Goal: Information Seeking & Learning: Learn about a topic

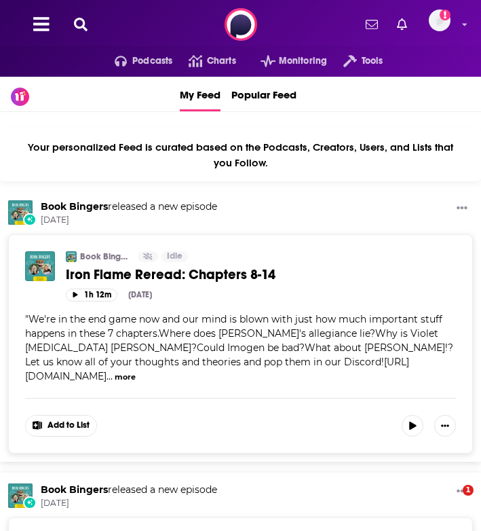
click at [81, 18] on icon at bounding box center [81, 25] width 14 height 14
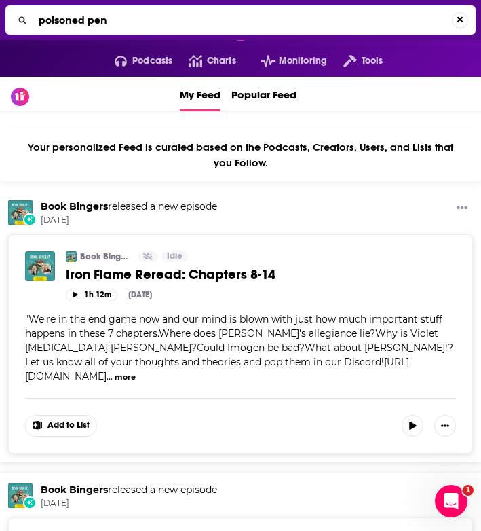
type input "poisoned pen"
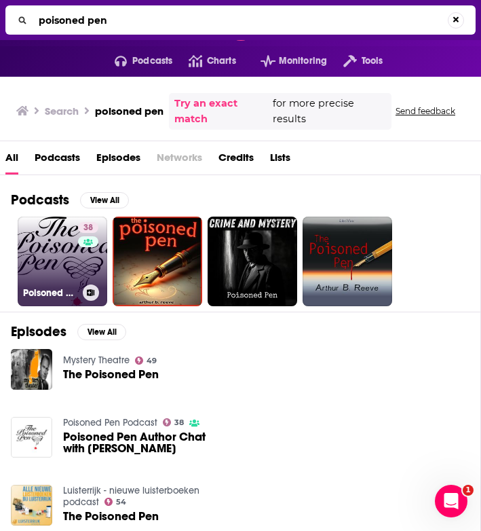
click at [53, 271] on link "38 Poisoned Pen Podcast" at bounding box center [63, 262] width 90 height 90
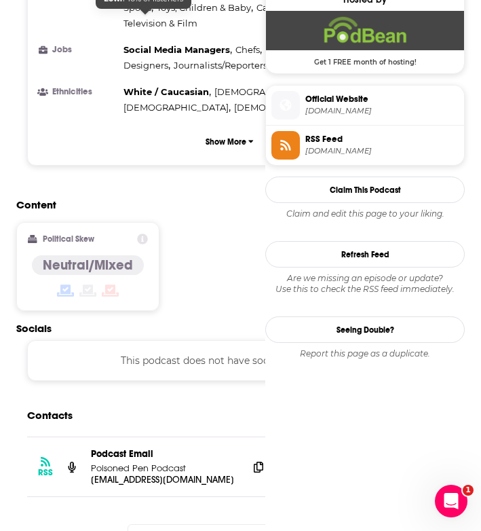
scroll to position [981, 0]
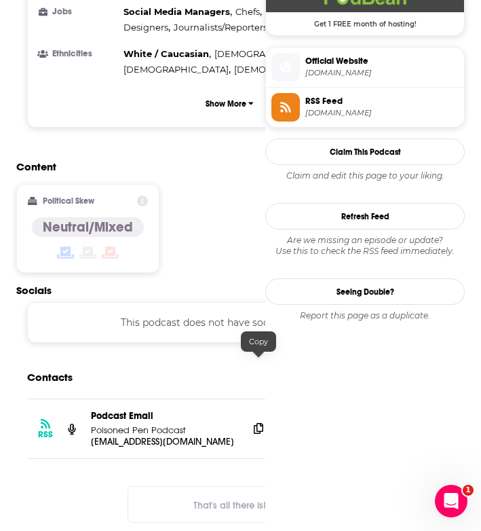
click at [257, 423] on icon at bounding box center [259, 428] width 10 height 11
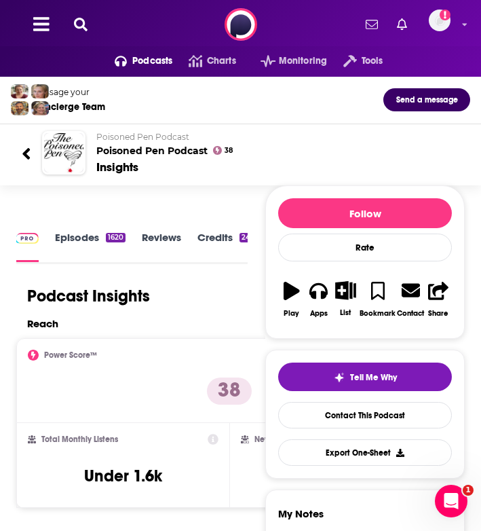
scroll to position [0, -92]
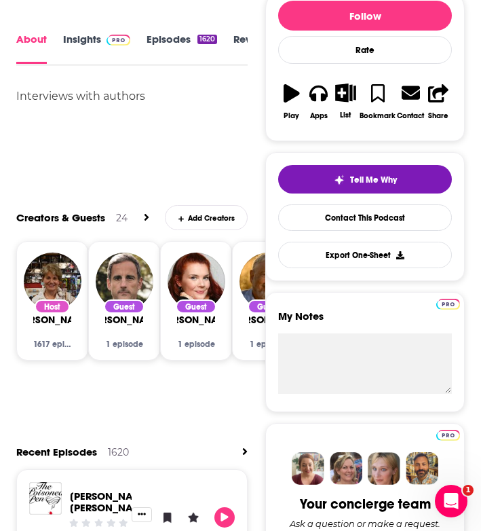
scroll to position [558, 0]
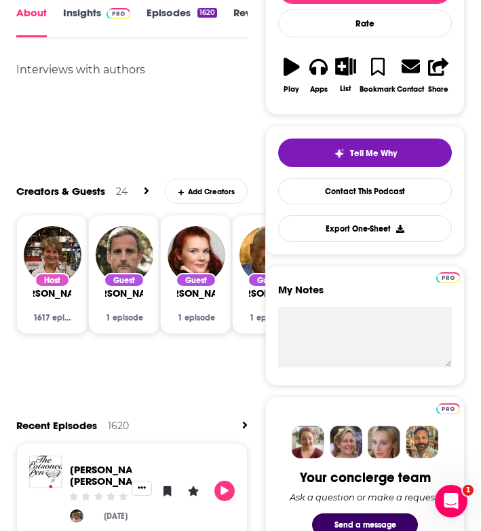
click at [56, 299] on span "[PERSON_NAME]" at bounding box center [52, 293] width 77 height 12
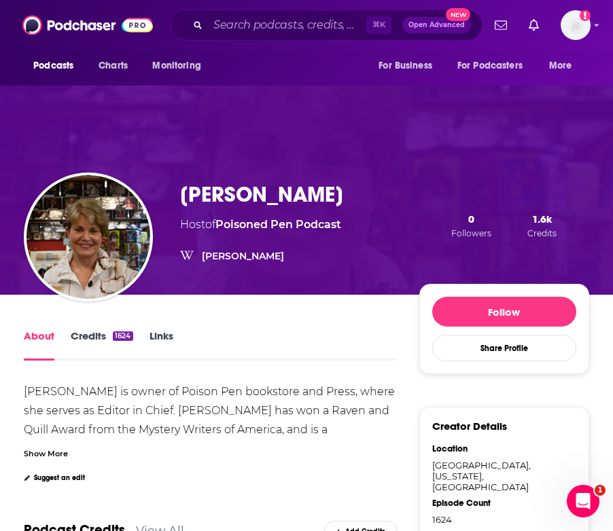
click at [82, 335] on link "Credits 1624" at bounding box center [102, 344] width 62 height 31
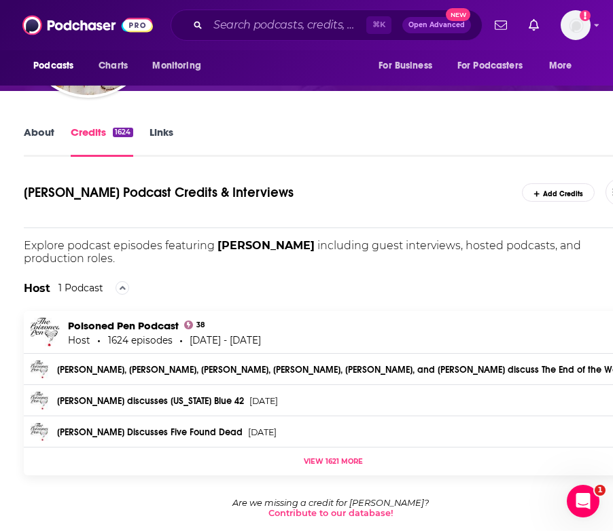
scroll to position [191, 0]
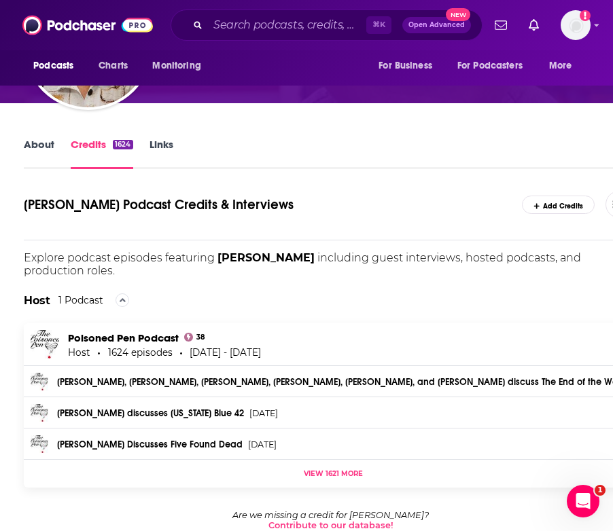
click at [162, 148] on link "Links" at bounding box center [161, 153] width 24 height 31
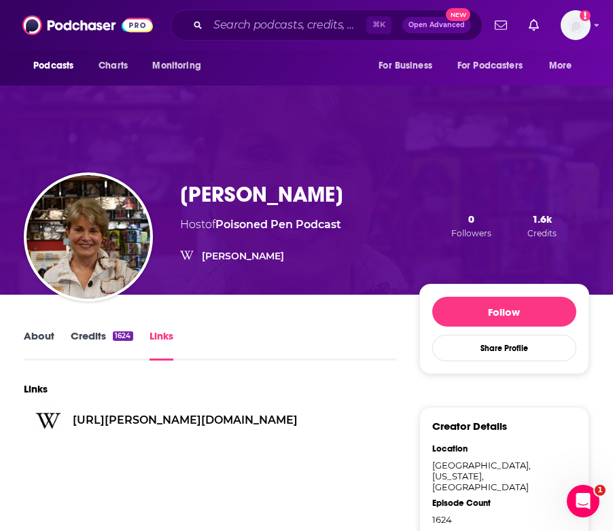
click at [43, 339] on link "About" at bounding box center [39, 344] width 31 height 31
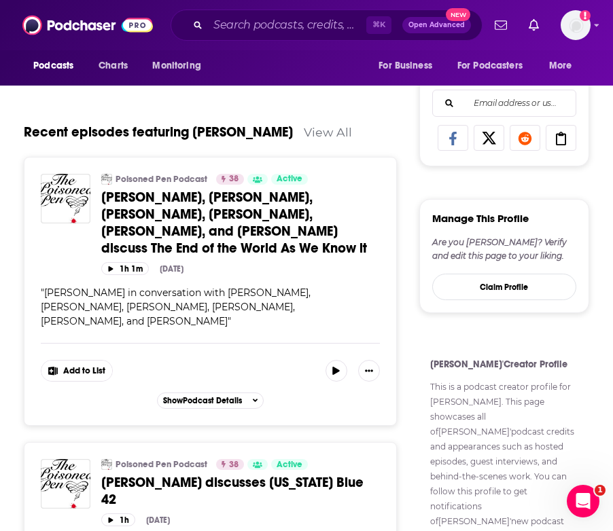
scroll to position [670, 0]
